Goal: Transaction & Acquisition: Purchase product/service

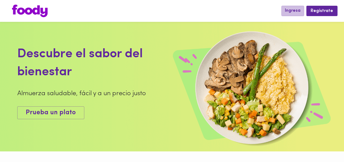
click at [287, 11] on span "Ingresa" at bounding box center [293, 10] width 16 height 5
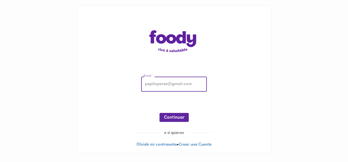
click at [175, 84] on input "email" at bounding box center [174, 84] width 66 height 15
type input "[EMAIL_ADDRESS][DOMAIN_NAME]"
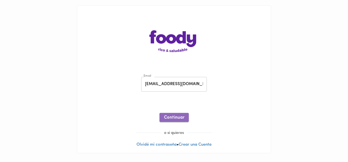
click at [176, 120] on span "Continuar" at bounding box center [174, 117] width 21 height 5
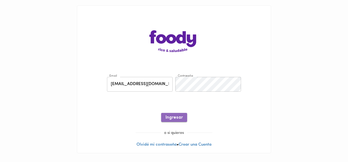
click at [176, 120] on span "Ingresar" at bounding box center [173, 117] width 17 height 5
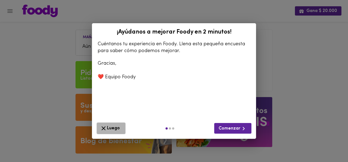
click at [114, 133] on button "Luego" at bounding box center [111, 129] width 29 height 12
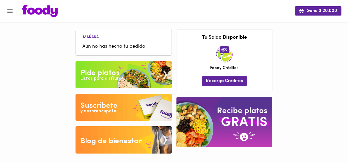
click at [137, 65] on img at bounding box center [123, 74] width 96 height 27
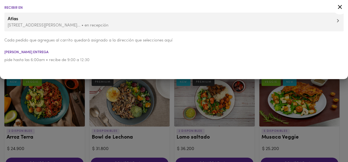
click at [340, 7] on icon at bounding box center [340, 7] width 4 height 4
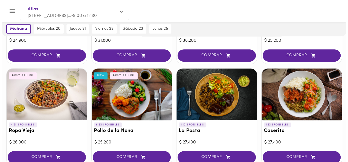
scroll to position [110, 0]
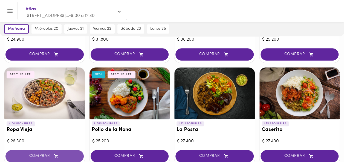
click at [51, 155] on span "COMPRAR" at bounding box center [44, 156] width 65 height 5
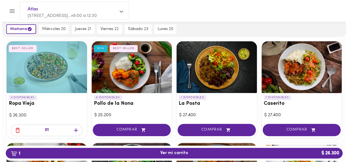
scroll to position [137, 0]
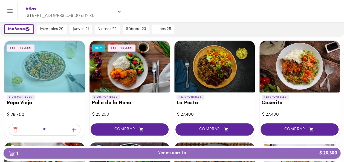
click at [209, 151] on span "1 Ver mi carrito $ 26.300" at bounding box center [172, 153] width 328 height 5
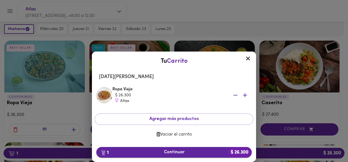
click at [213, 154] on span "1 Continuar $ 26.300" at bounding box center [174, 152] width 147 height 5
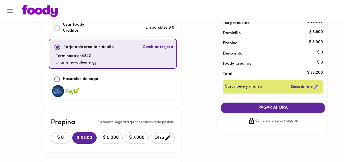
scroll to position [36, 0]
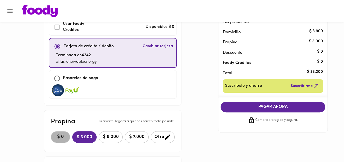
click at [51, 132] on button "$ 0" at bounding box center [60, 138] width 19 height 12
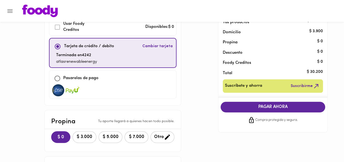
click at [263, 106] on span "PAGAR AHORA" at bounding box center [273, 107] width 94 height 5
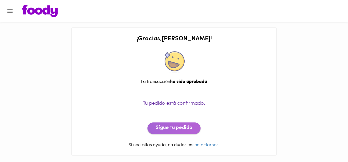
click at [189, 130] on span "Sigue tu pedido" at bounding box center [174, 129] width 37 height 6
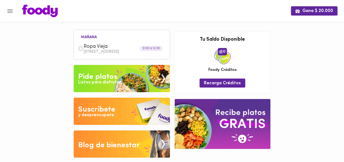
click at [131, 82] on img at bounding box center [122, 78] width 96 height 27
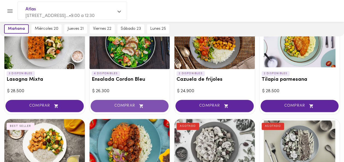
scroll to position [253, 0]
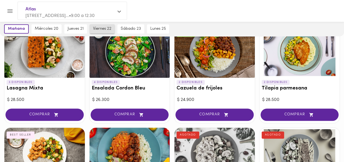
click at [100, 30] on span "viernes 22" at bounding box center [102, 29] width 18 height 5
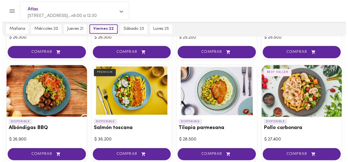
scroll to position [430, 0]
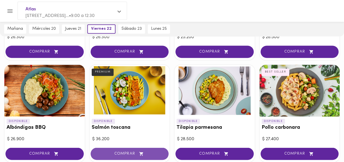
click at [146, 152] on span "COMPRAR" at bounding box center [129, 154] width 65 height 5
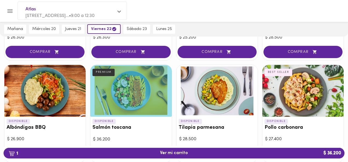
scroll to position [430, 0]
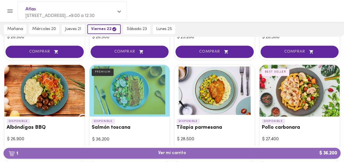
click at [160, 154] on span "1 Ver mi carrito $ 36.200" at bounding box center [172, 153] width 28 height 5
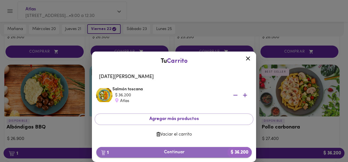
click at [174, 151] on span "1 Continuar $ 36.200" at bounding box center [174, 152] width 147 height 5
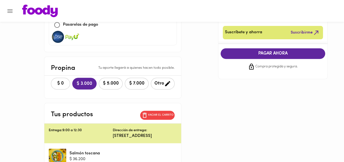
scroll to position [94, 0]
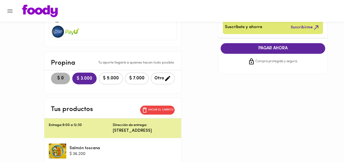
click at [54, 76] on span "$ 0" at bounding box center [60, 78] width 12 height 5
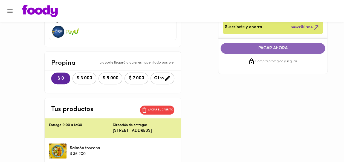
click at [265, 50] on span "PAGAR AHORA" at bounding box center [273, 48] width 94 height 5
